Goal: Information Seeking & Learning: Learn about a topic

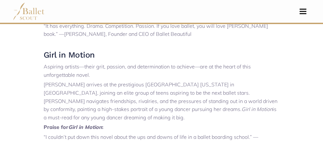
scroll to position [474, 0]
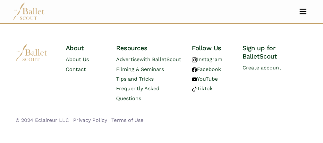
scroll to position [746, 0]
click at [133, 82] on link "Tips and Tricks" at bounding box center [135, 79] width 38 height 6
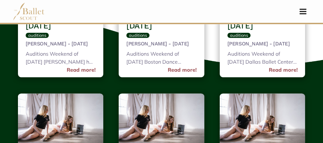
scroll to position [1226, 0]
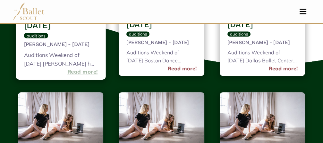
click at [87, 76] on link "Read more!" at bounding box center [82, 72] width 30 height 9
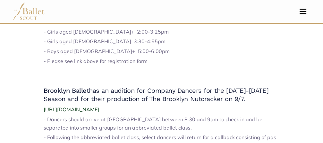
scroll to position [604, 0]
